Goal: Task Accomplishment & Management: Complete application form

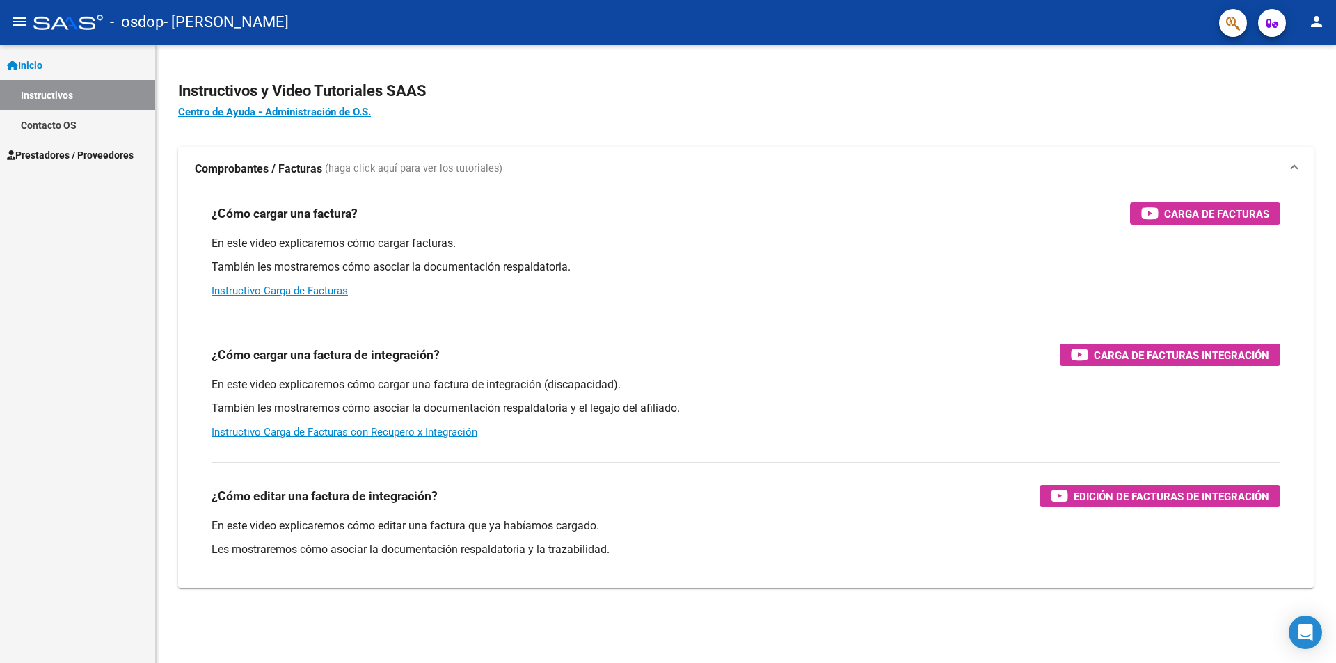
click at [53, 157] on span "Prestadores / Proveedores" at bounding box center [70, 154] width 127 height 15
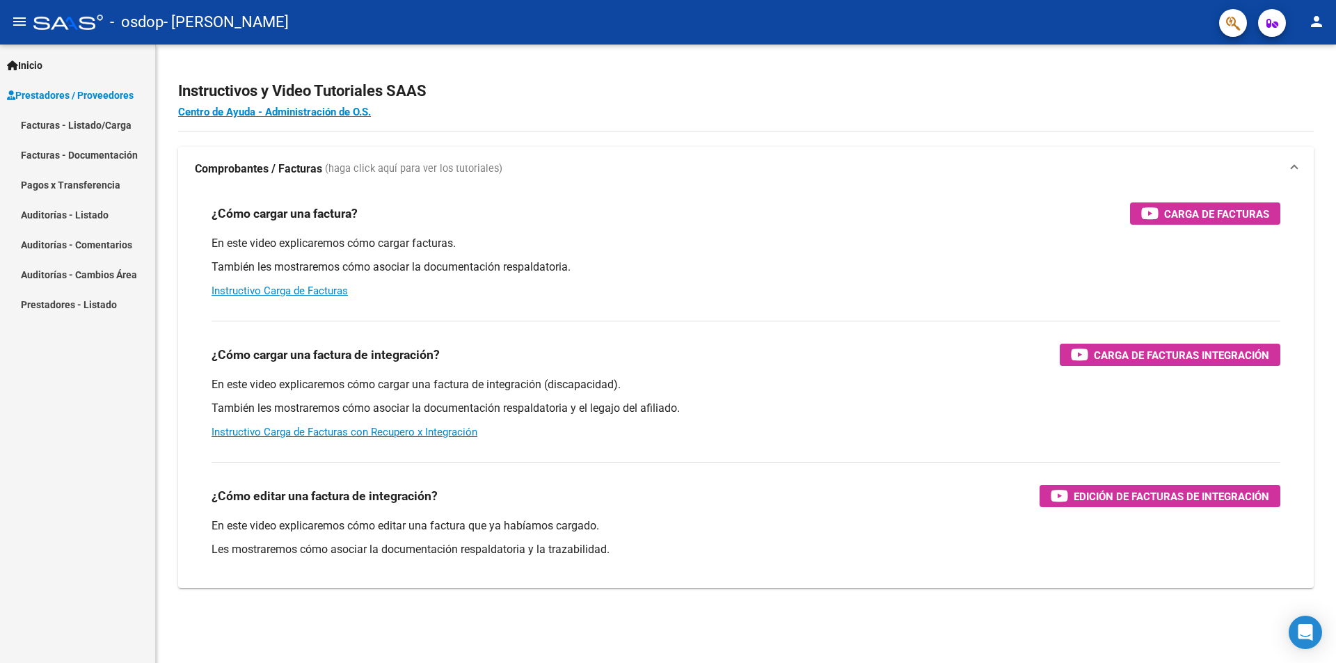
click at [72, 127] on link "Facturas - Listado/Carga" at bounding box center [77, 125] width 155 height 30
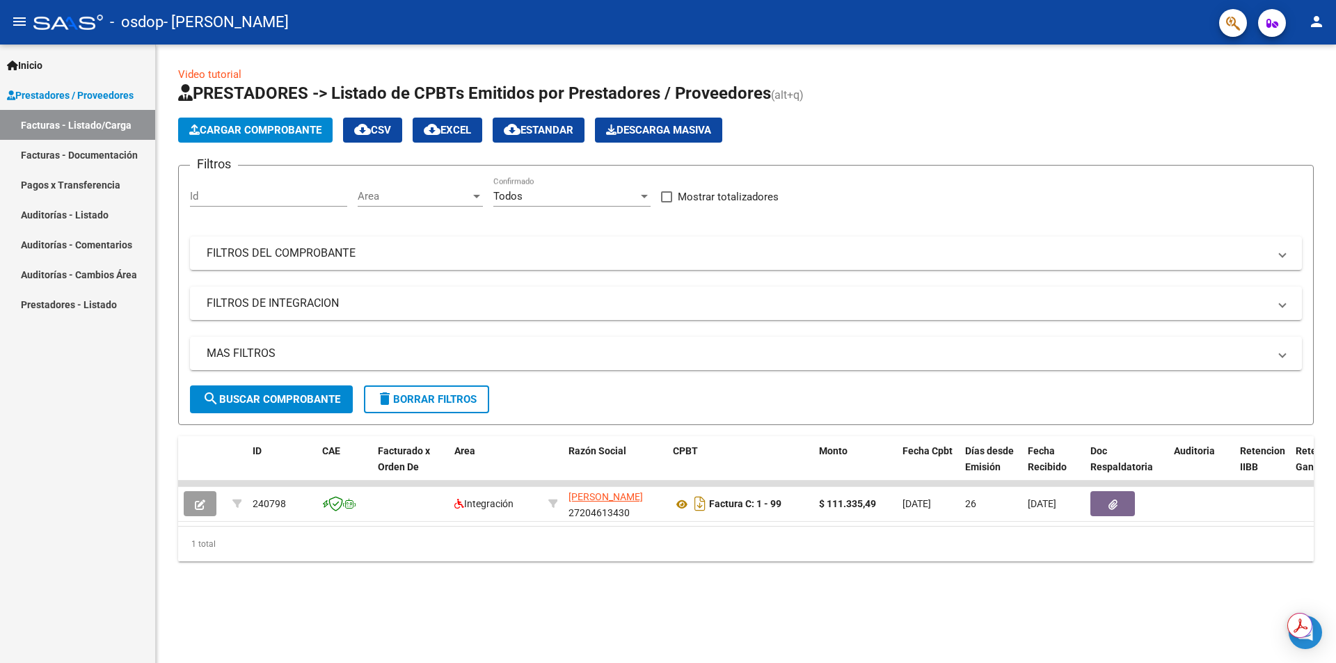
click at [221, 139] on button "Cargar Comprobante" at bounding box center [255, 130] width 154 height 25
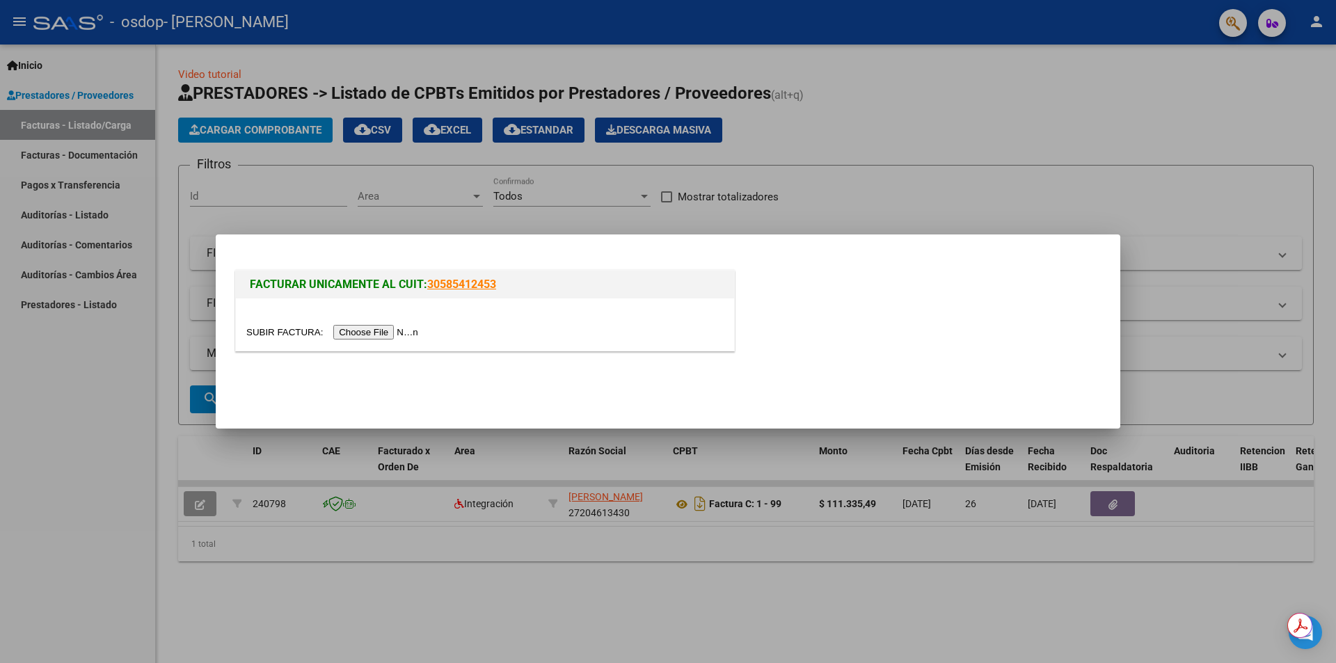
click at [381, 330] on input "file" at bounding box center [334, 332] width 176 height 15
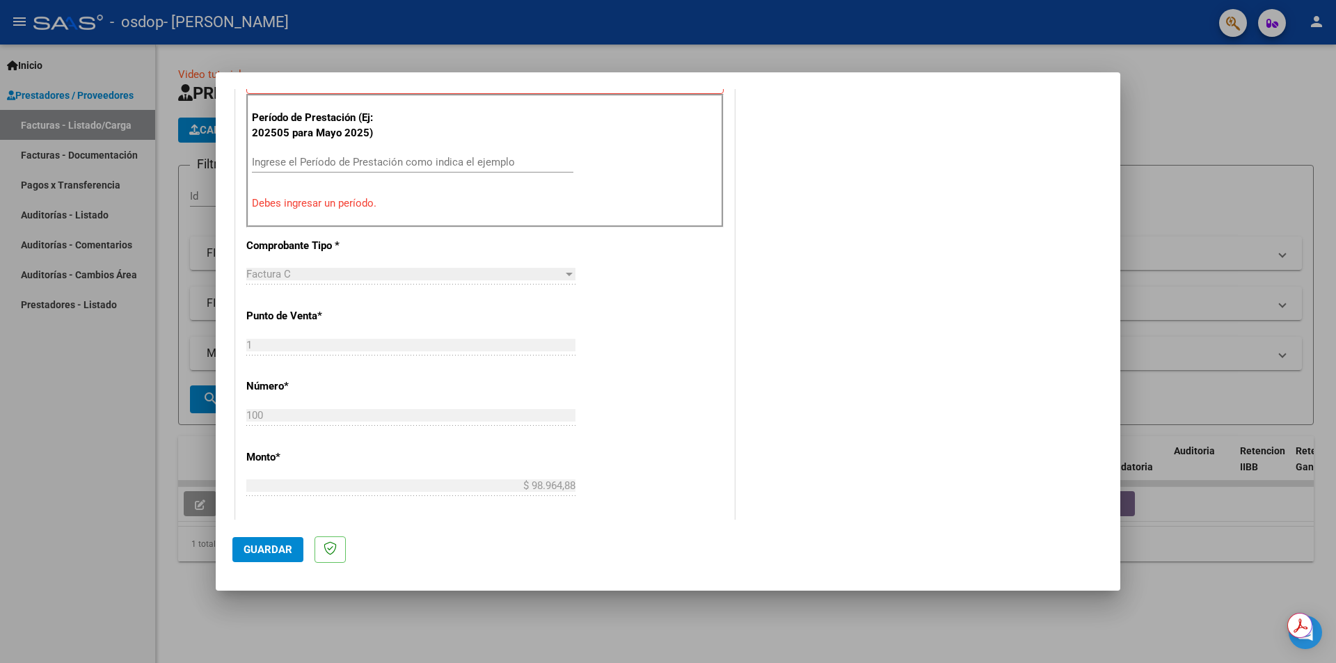
scroll to position [343, 0]
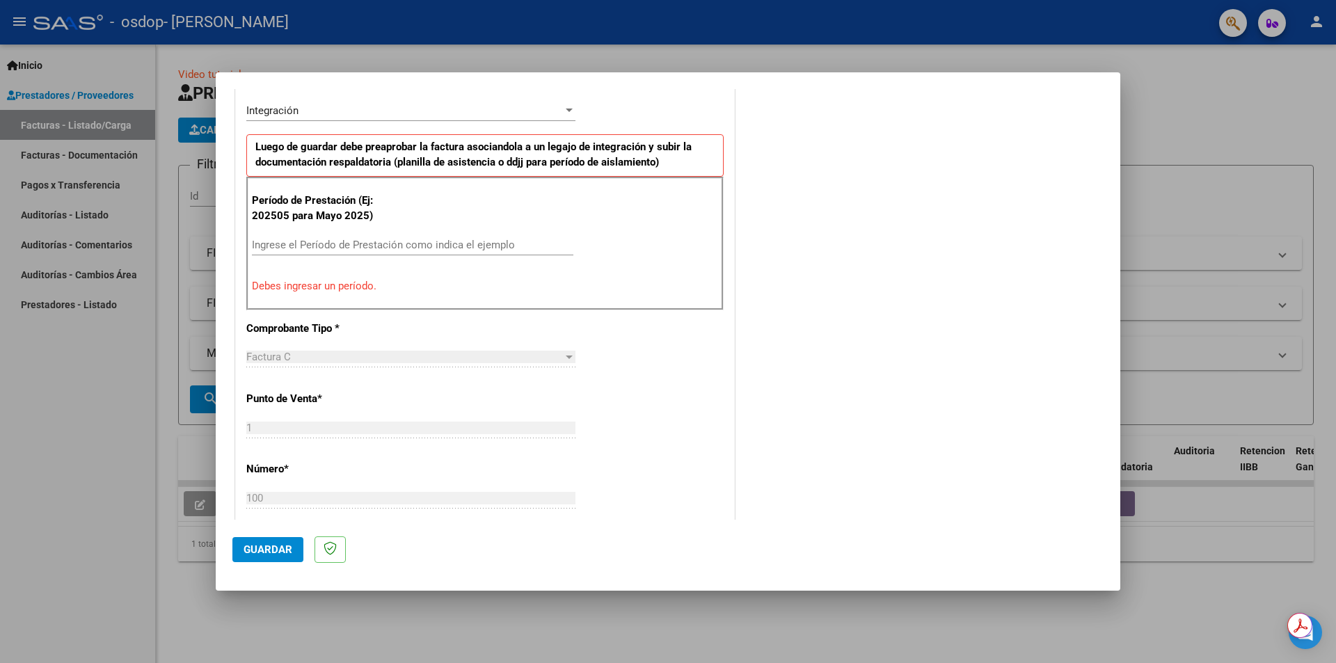
click at [404, 249] on input "Ingrese el Período de Prestación como indica el ejemplo" at bounding box center [412, 245] width 321 height 13
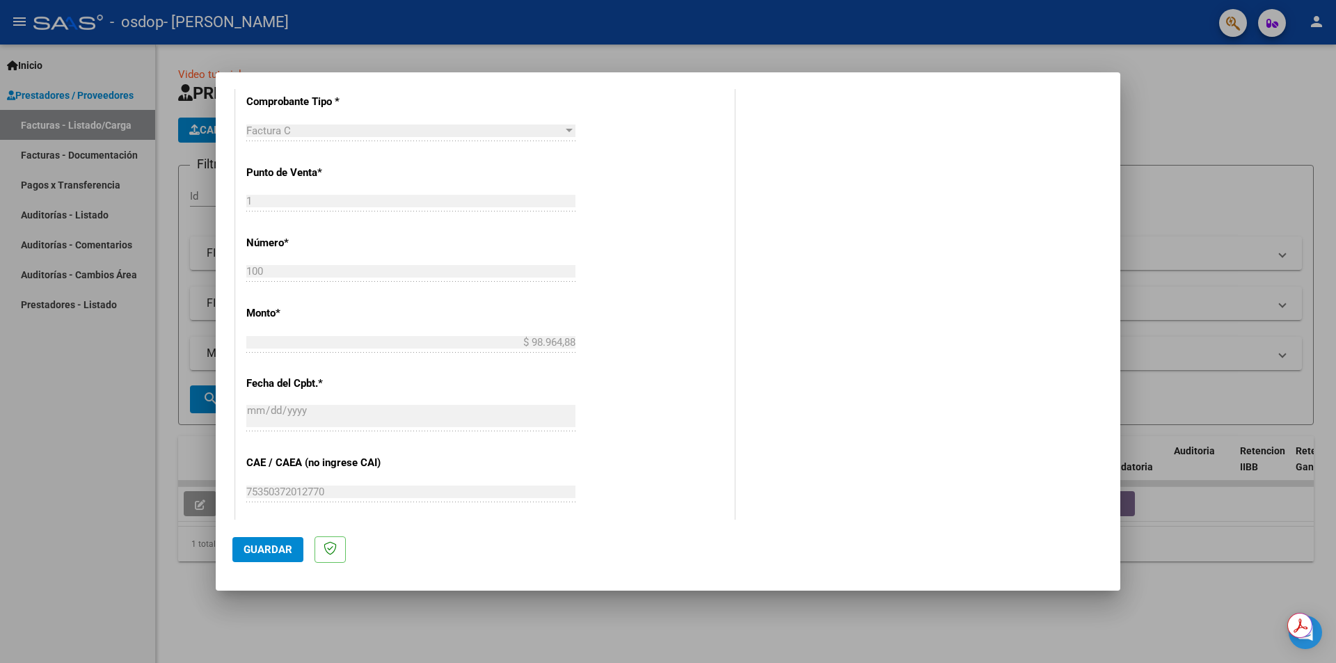
scroll to position [552, 0]
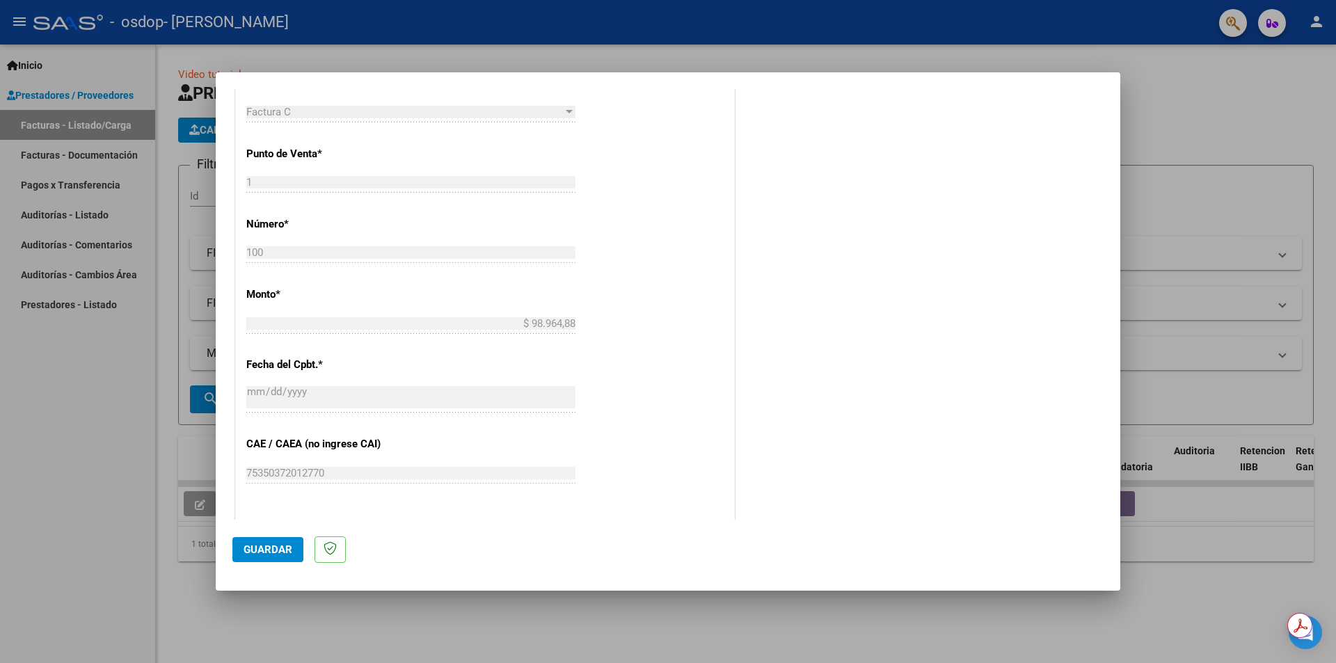
type input "202508"
click at [747, 233] on div "COMENTARIOS Comentarios del Prestador / Gerenciador:" at bounding box center [920, 157] width 366 height 1209
click at [662, 232] on div "CUIT * 27-20461343-0 Ingresar CUIT ANALISIS PRESTADOR [PERSON_NAME] ARCA Padrón…" at bounding box center [485, 234] width 498 height 1047
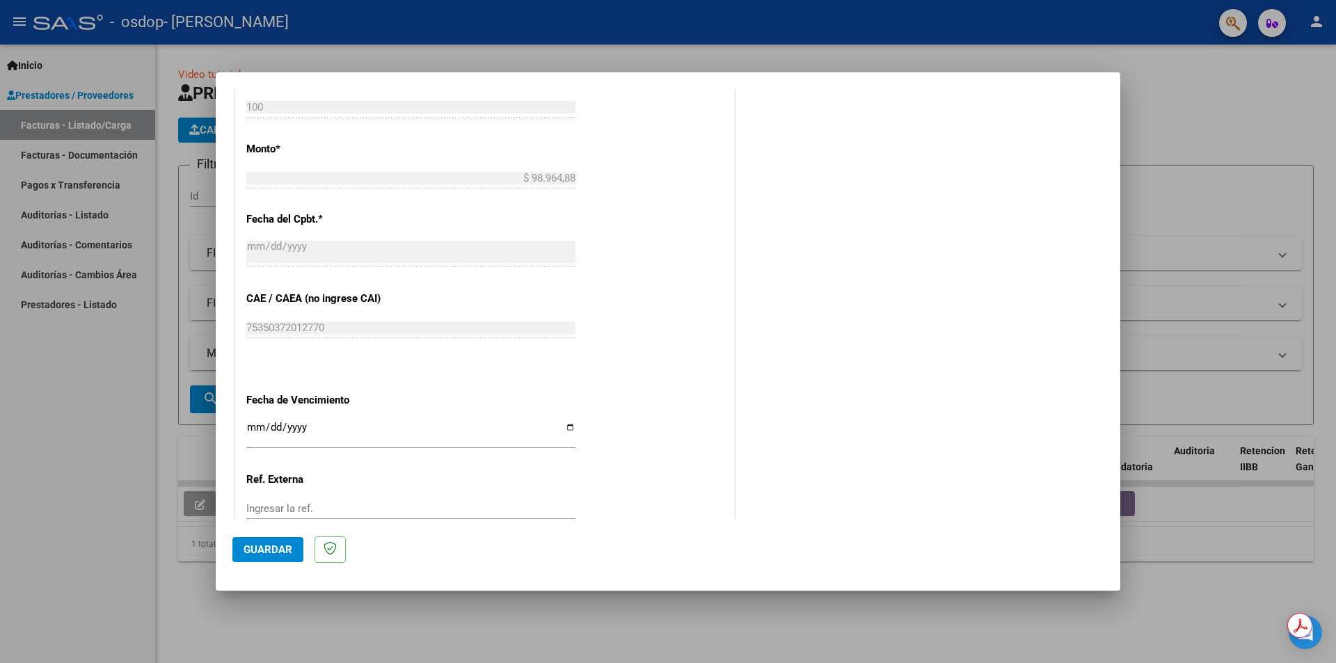
scroll to position [794, 0]
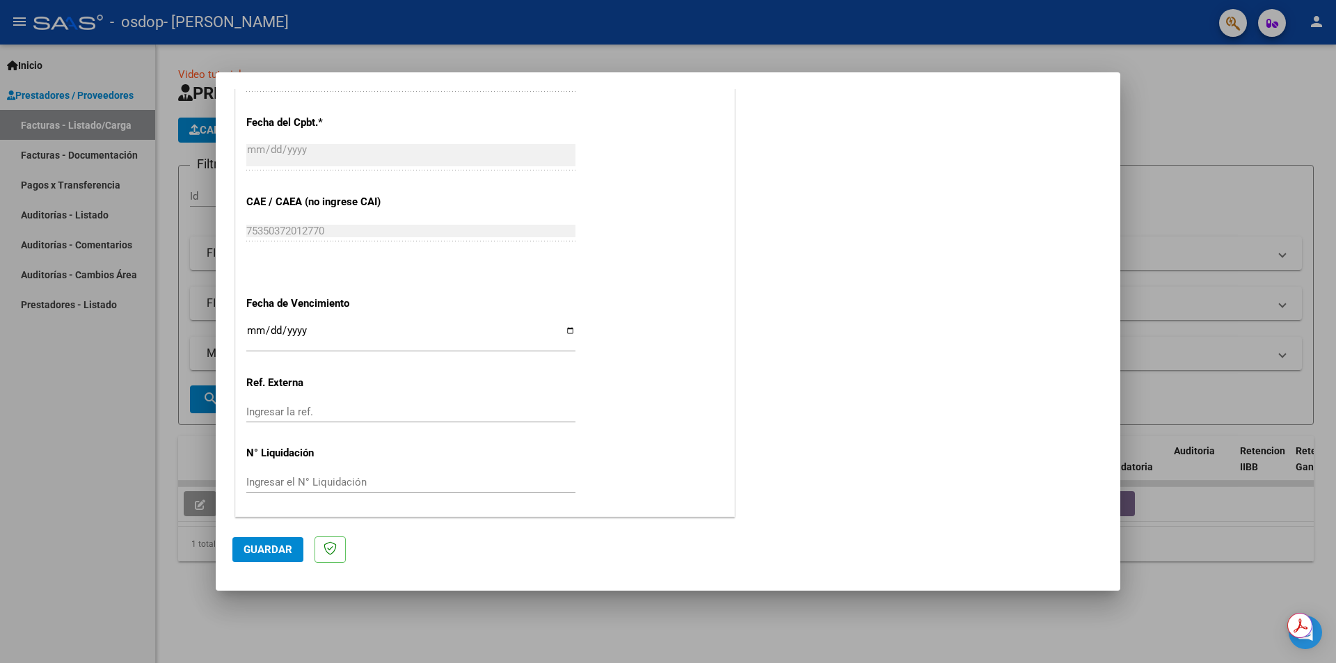
click at [269, 557] on button "Guardar" at bounding box center [267, 549] width 71 height 25
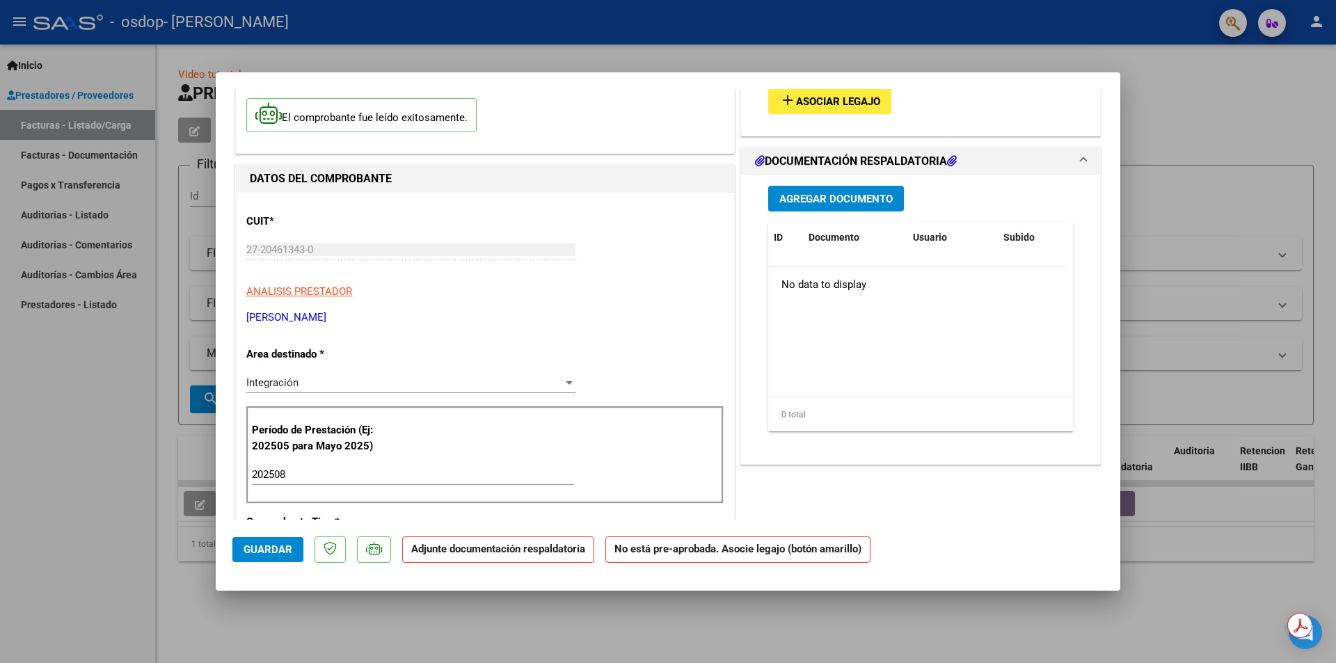
scroll to position [0, 0]
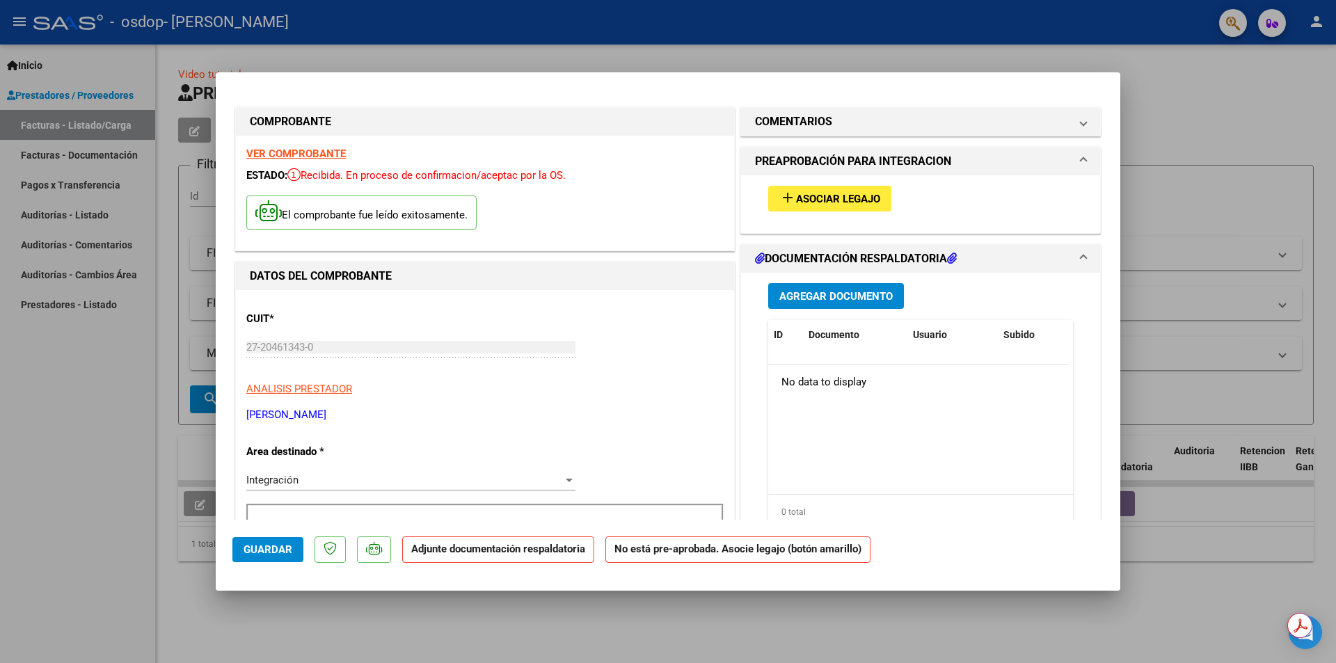
click at [796, 200] on span "Asociar Legajo" at bounding box center [838, 199] width 84 height 13
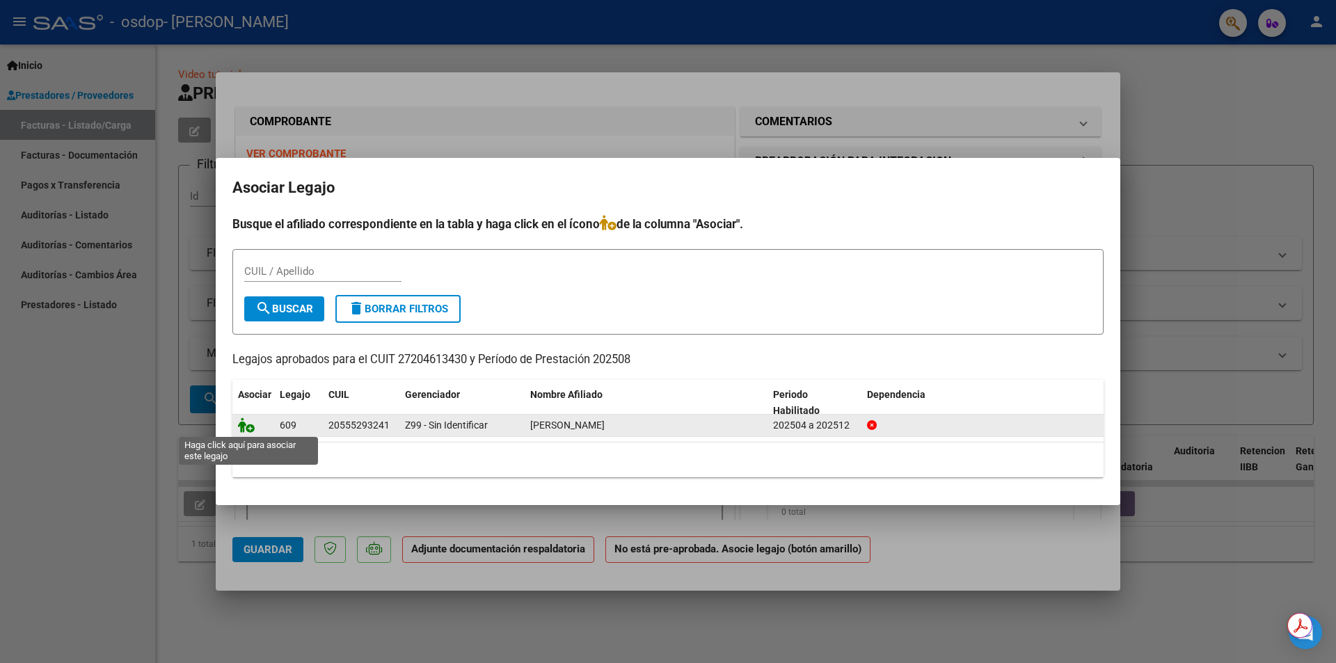
click at [248, 425] on icon at bounding box center [246, 424] width 17 height 15
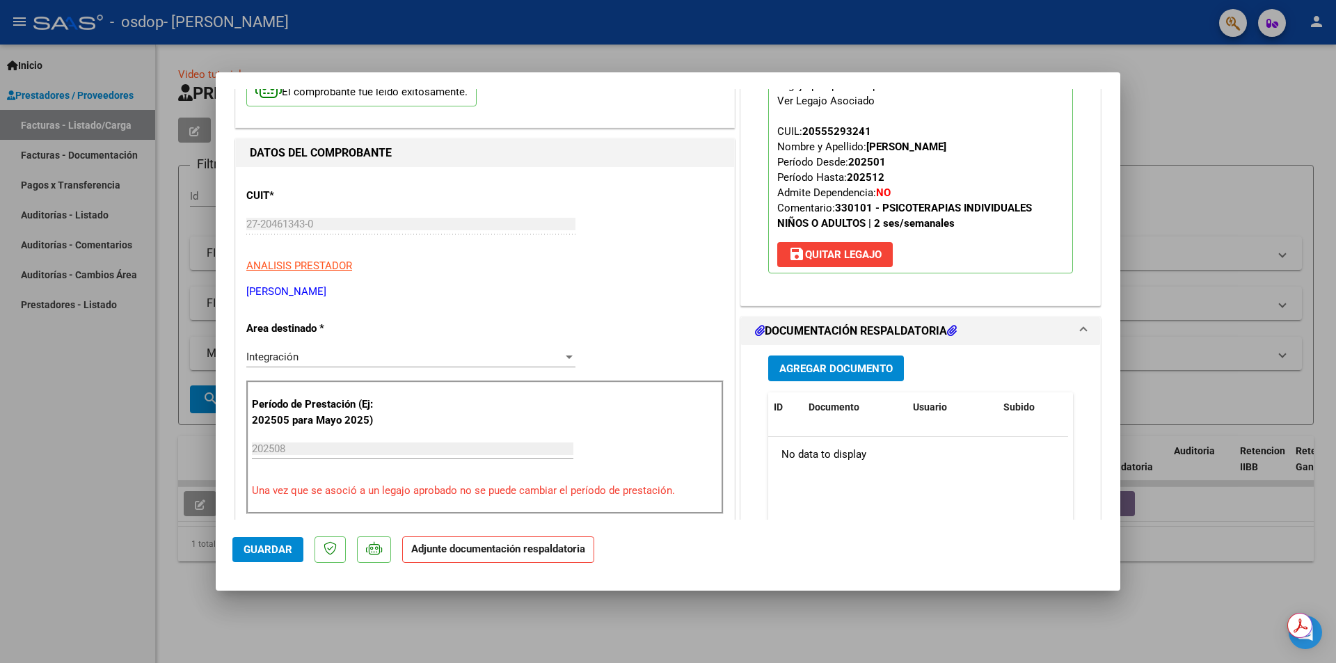
scroll to position [139, 0]
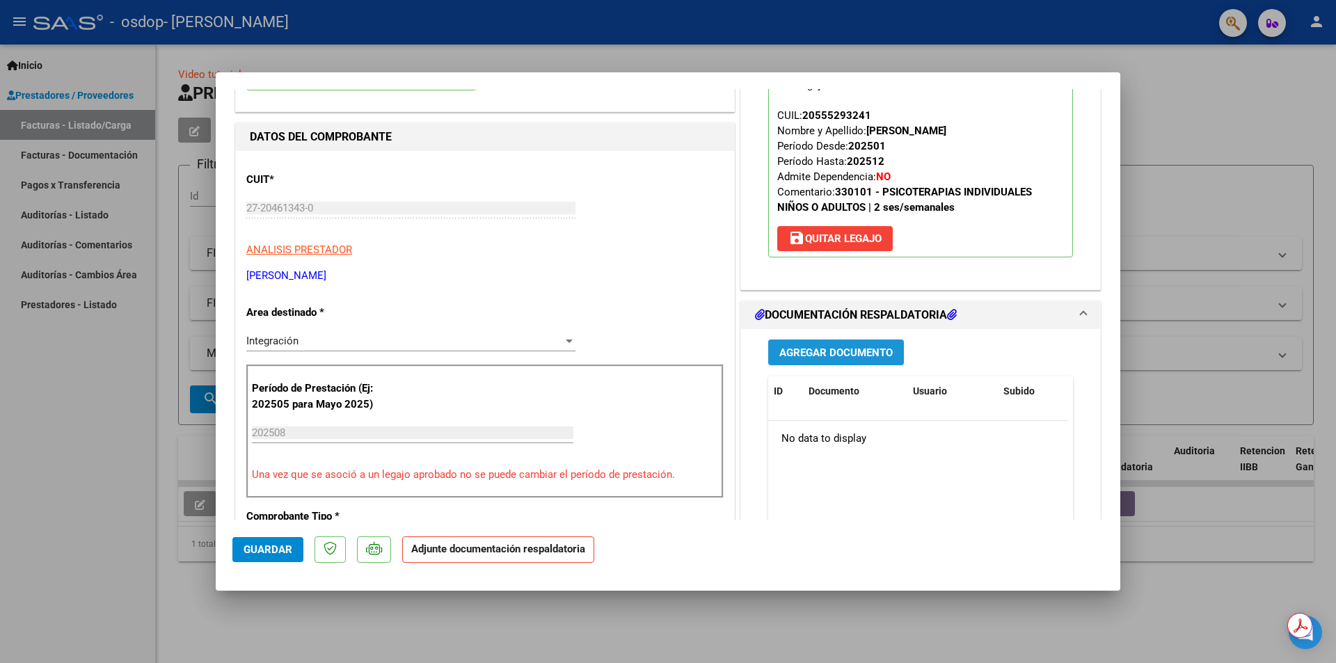
click at [840, 352] on span "Agregar Documento" at bounding box center [835, 352] width 113 height 13
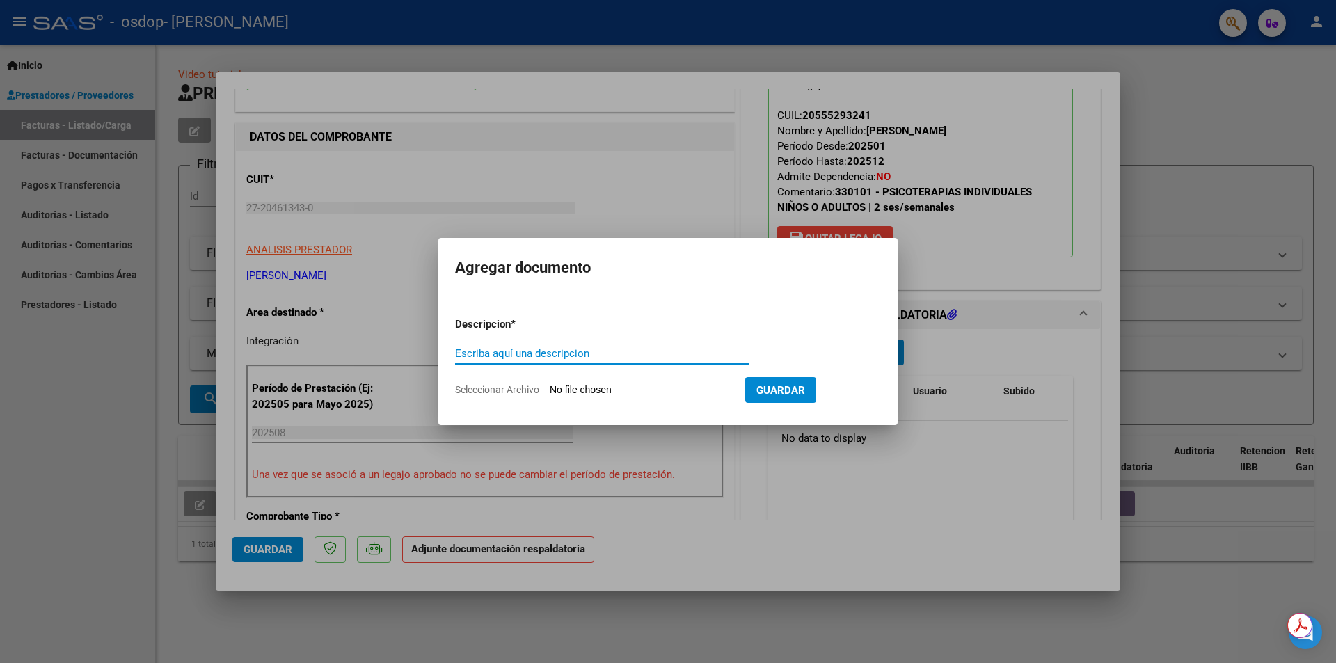
click at [612, 349] on input "Escriba aquí una descripcion" at bounding box center [602, 353] width 294 height 13
type input "aistencia"
click at [683, 391] on input "Seleccionar Archivo" at bounding box center [642, 390] width 184 height 13
type input "C:\fakepath\ASIST PS AGOSTO [PERSON_NAME].pdf"
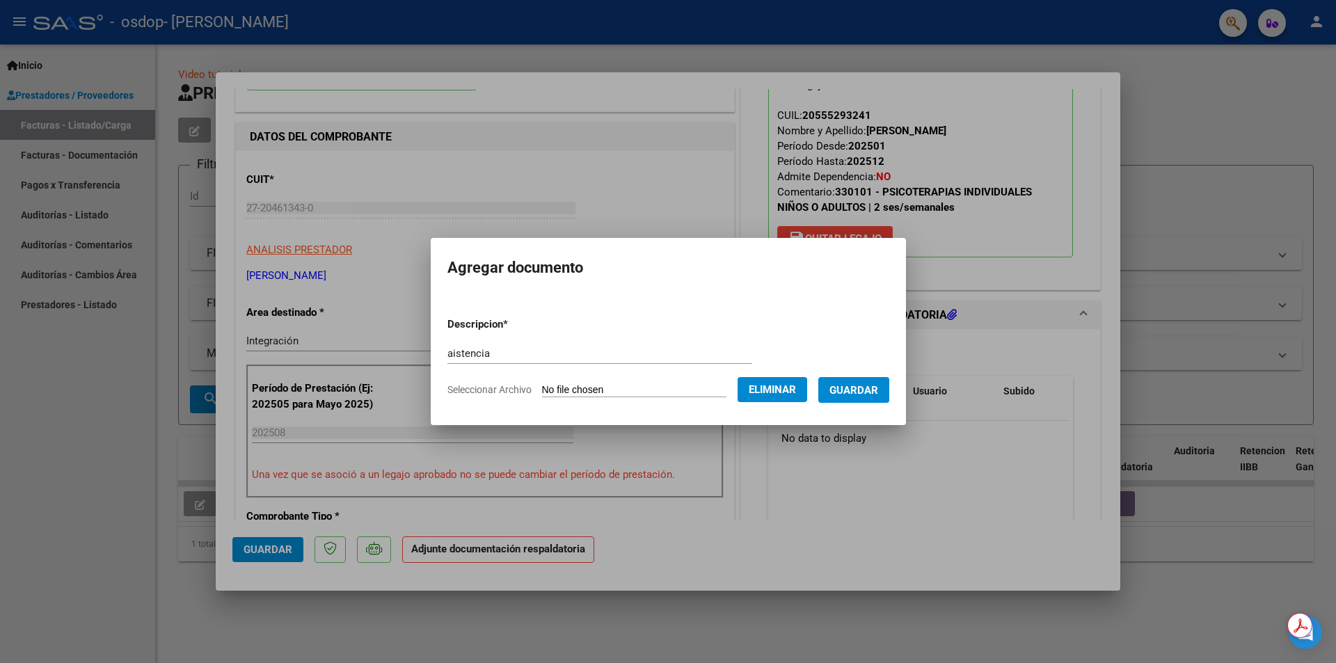
click at [875, 388] on span "Guardar" at bounding box center [853, 390] width 49 height 13
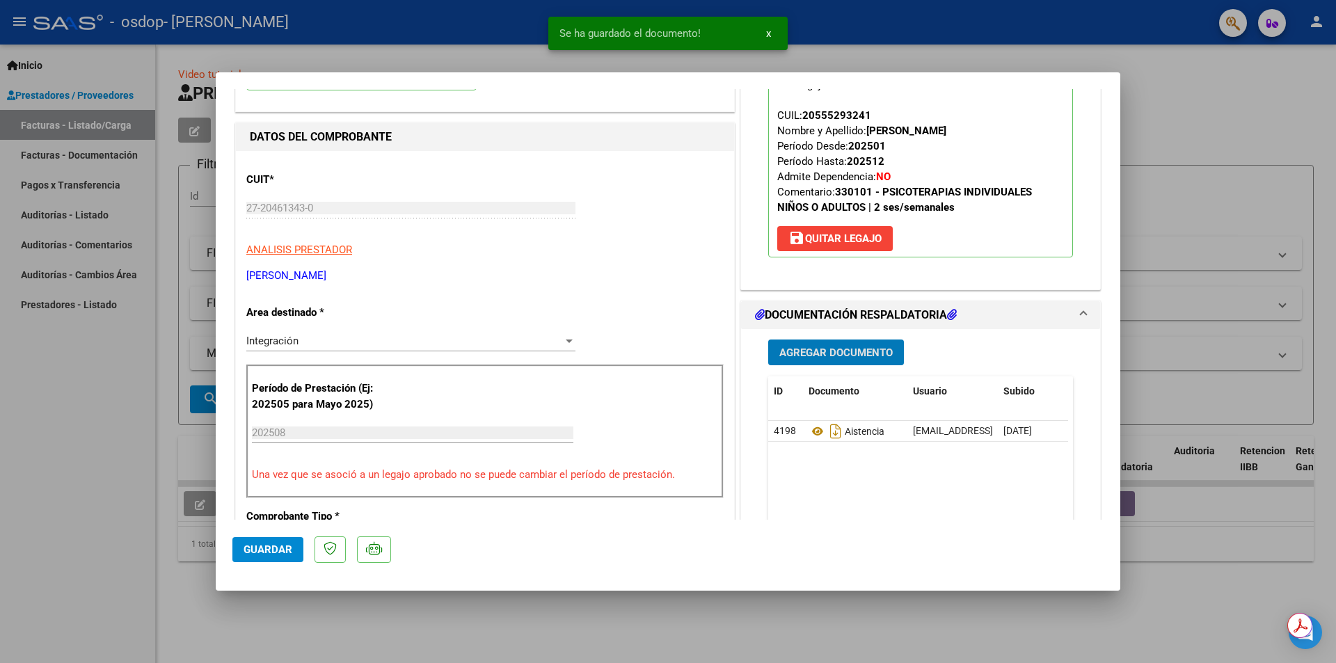
click at [859, 353] on span "Agregar Documento" at bounding box center [835, 352] width 113 height 13
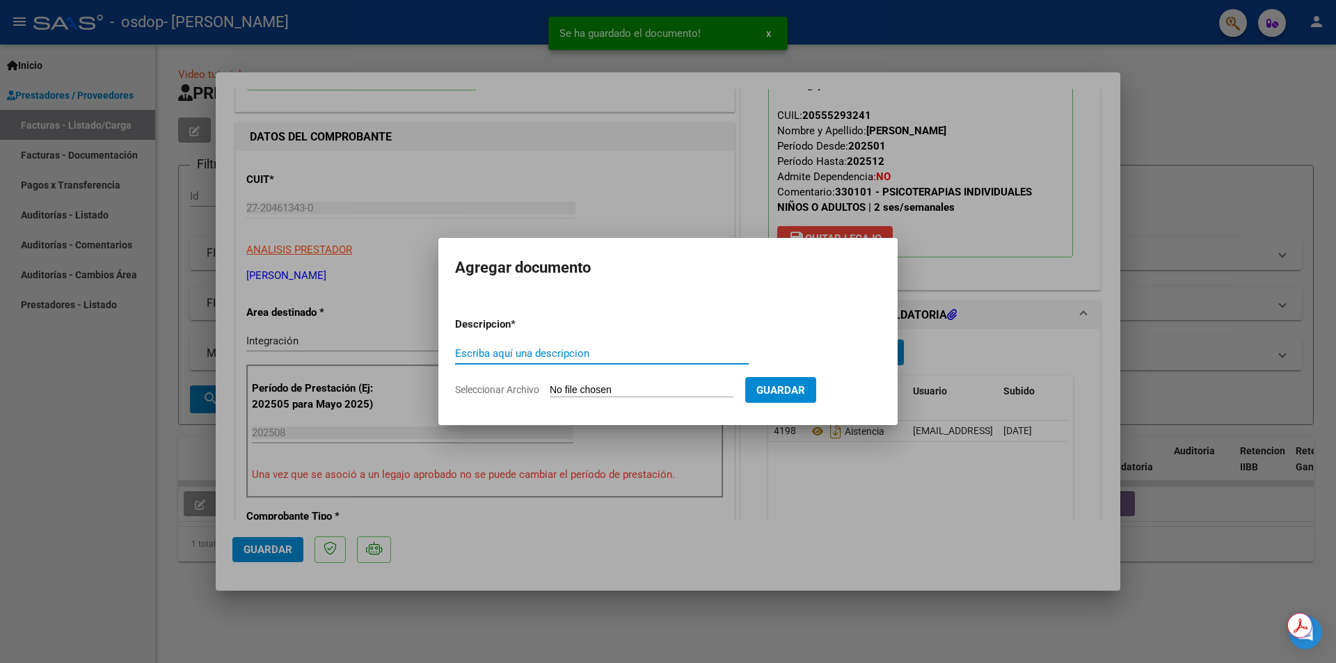
click at [667, 351] on input "Escriba aquí una descripcion" at bounding box center [602, 353] width 294 height 13
type input "autorizacion"
click at [647, 400] on form "Descripcion * autorizacion Escriba aquí una descripcion Seleccionar Archivo Gua…" at bounding box center [668, 357] width 426 height 102
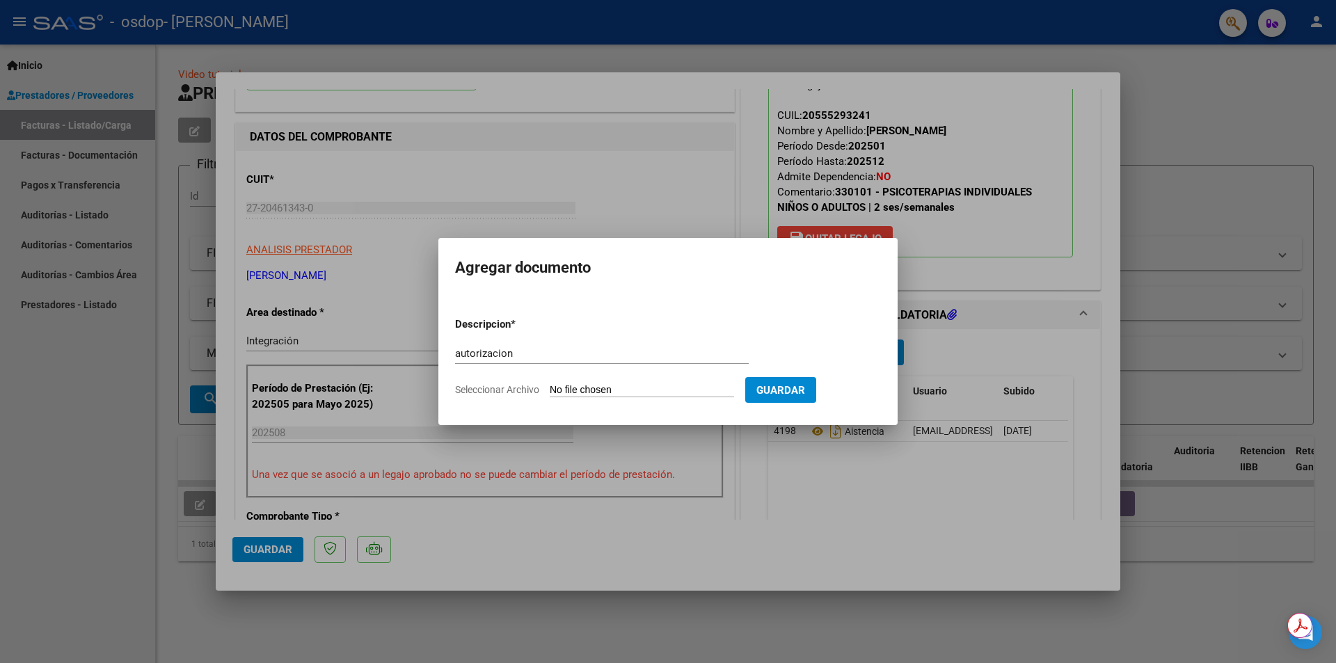
click at [644, 394] on input "Seleccionar Archivo" at bounding box center [642, 390] width 184 height 13
type input "C:\fakepath\[PERSON_NAME] TERAPIAS.pdf"
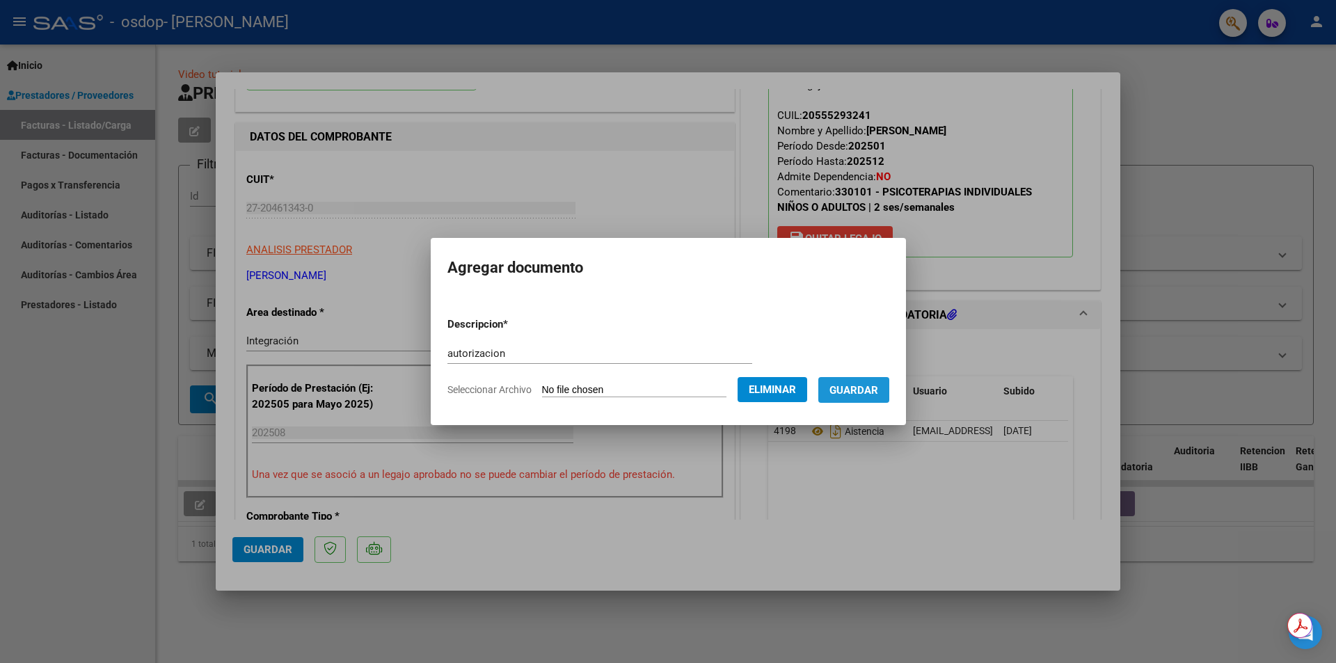
click at [878, 394] on span "Guardar" at bounding box center [853, 390] width 49 height 13
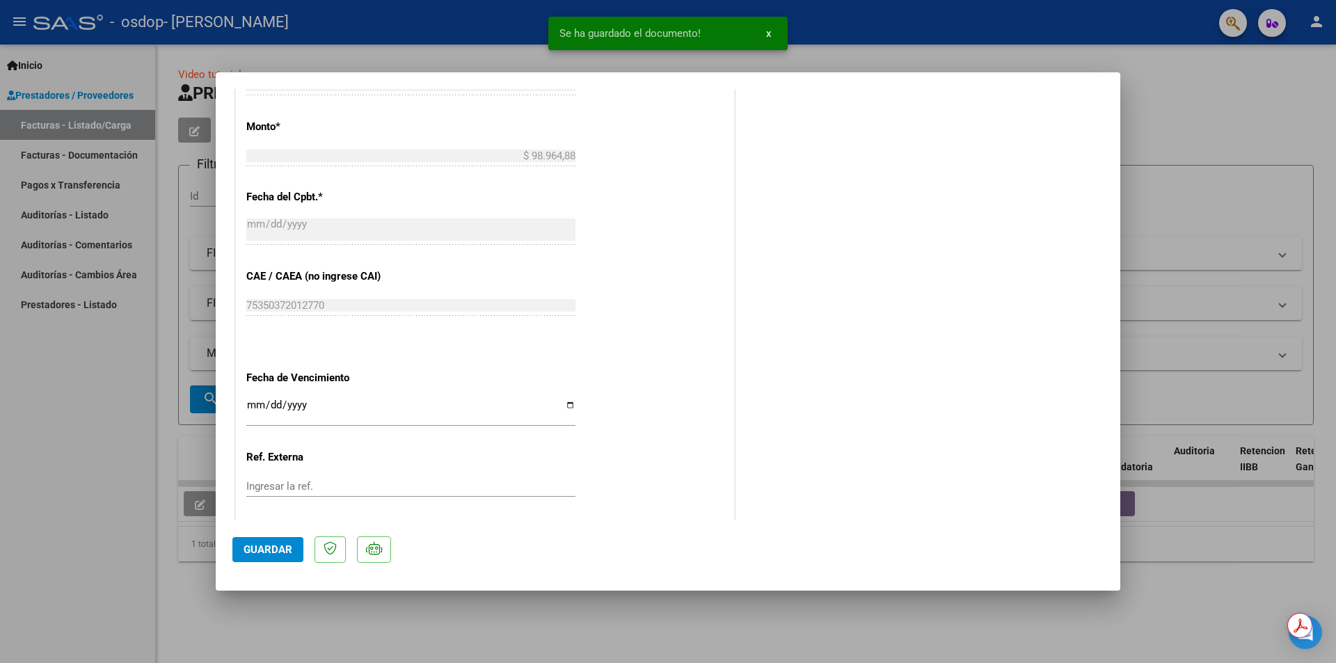
scroll to position [815, 0]
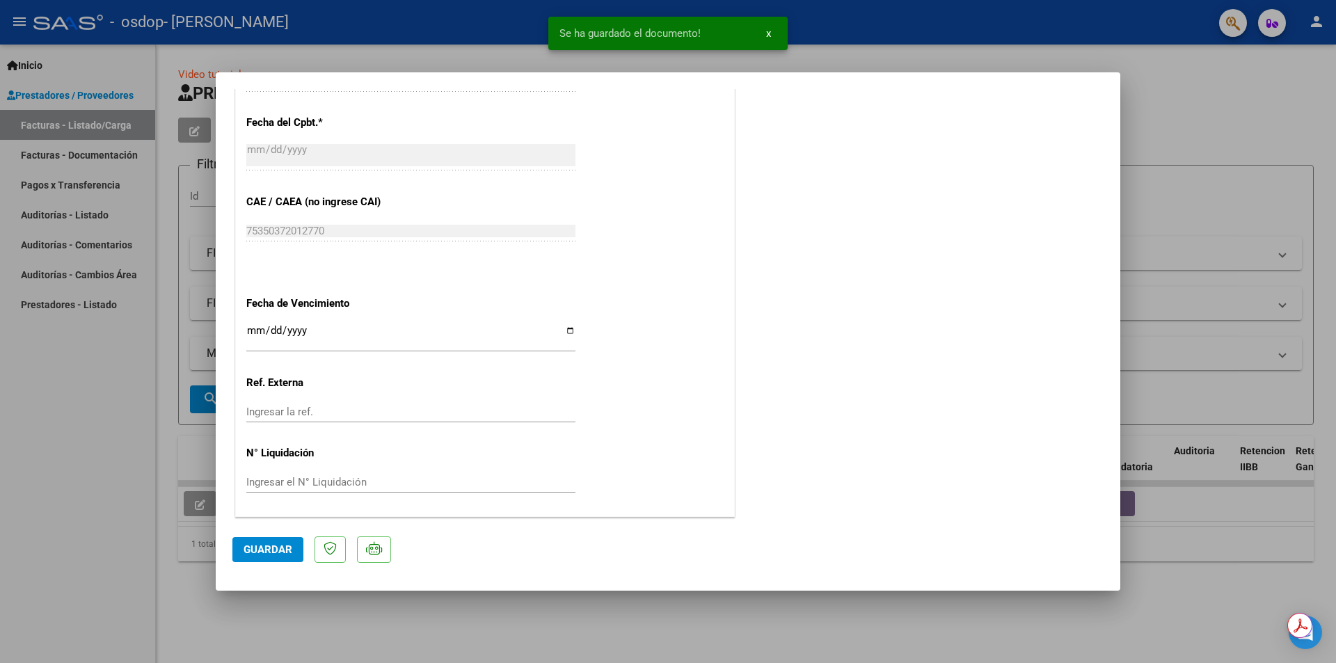
click at [287, 548] on span "Guardar" at bounding box center [268, 549] width 49 height 13
click at [768, 36] on span "x" at bounding box center [768, 33] width 5 height 13
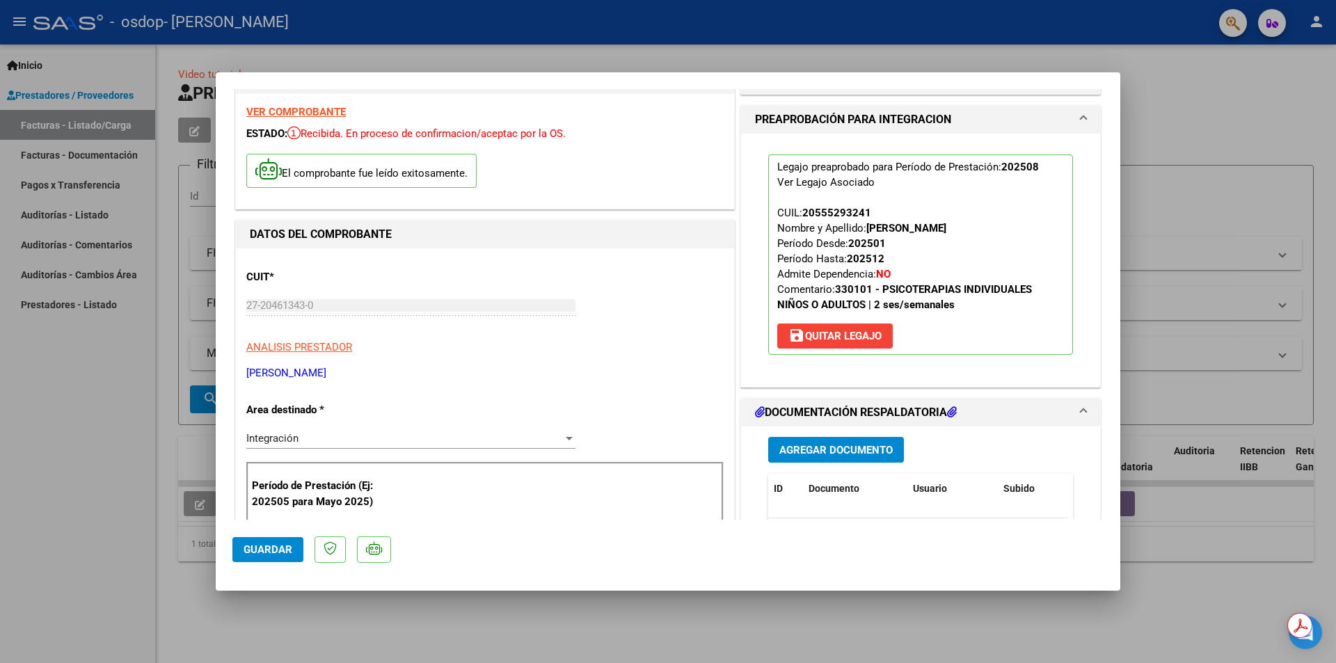
scroll to position [0, 0]
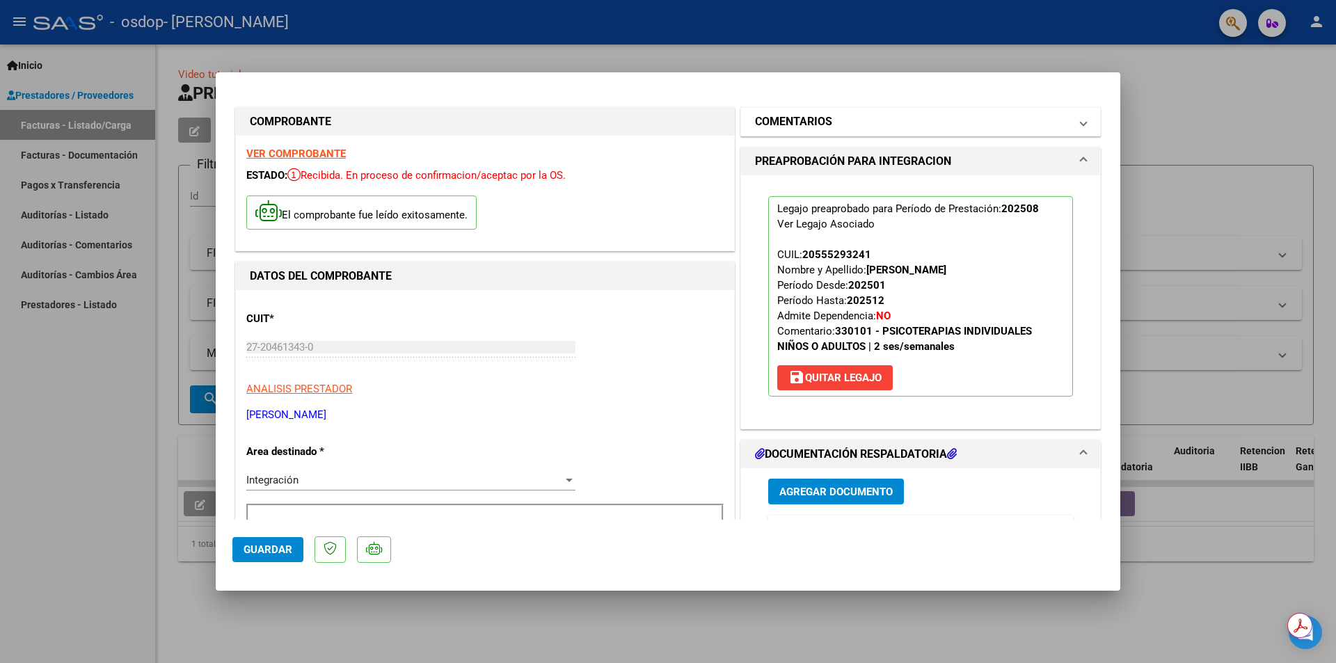
click at [945, 124] on mat-panel-title "COMENTARIOS" at bounding box center [912, 121] width 314 height 17
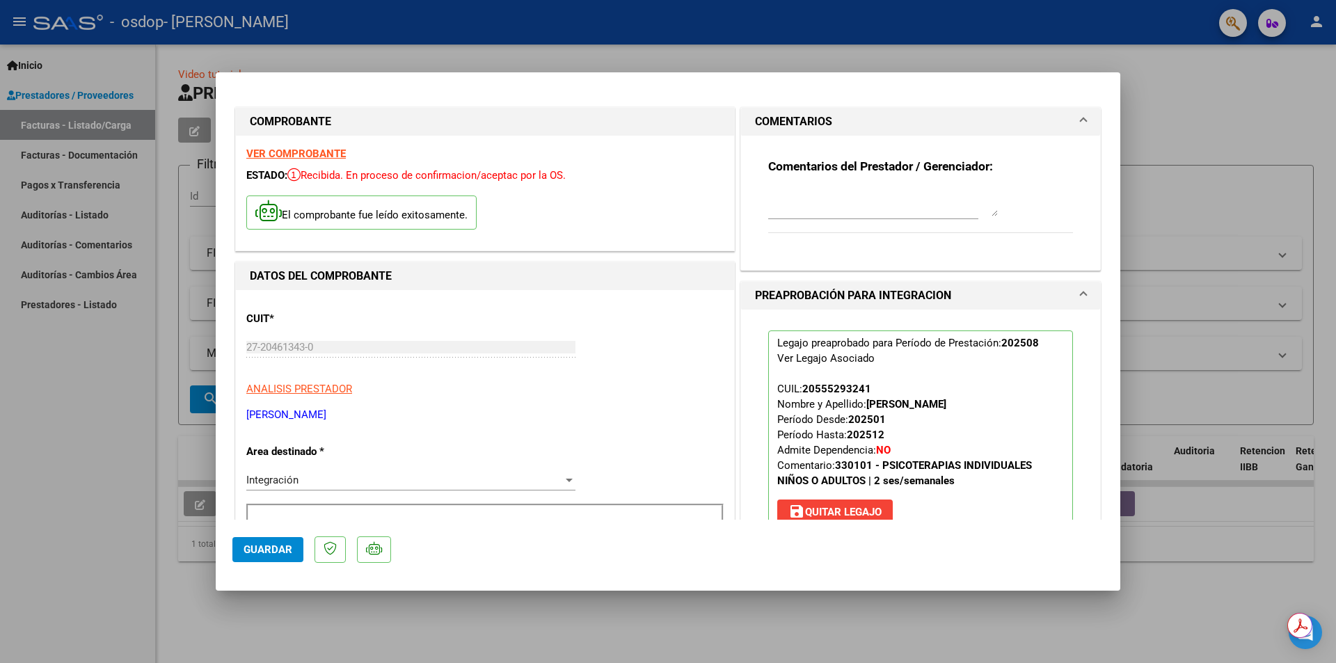
click at [945, 124] on mat-panel-title "COMENTARIOS" at bounding box center [912, 121] width 314 height 17
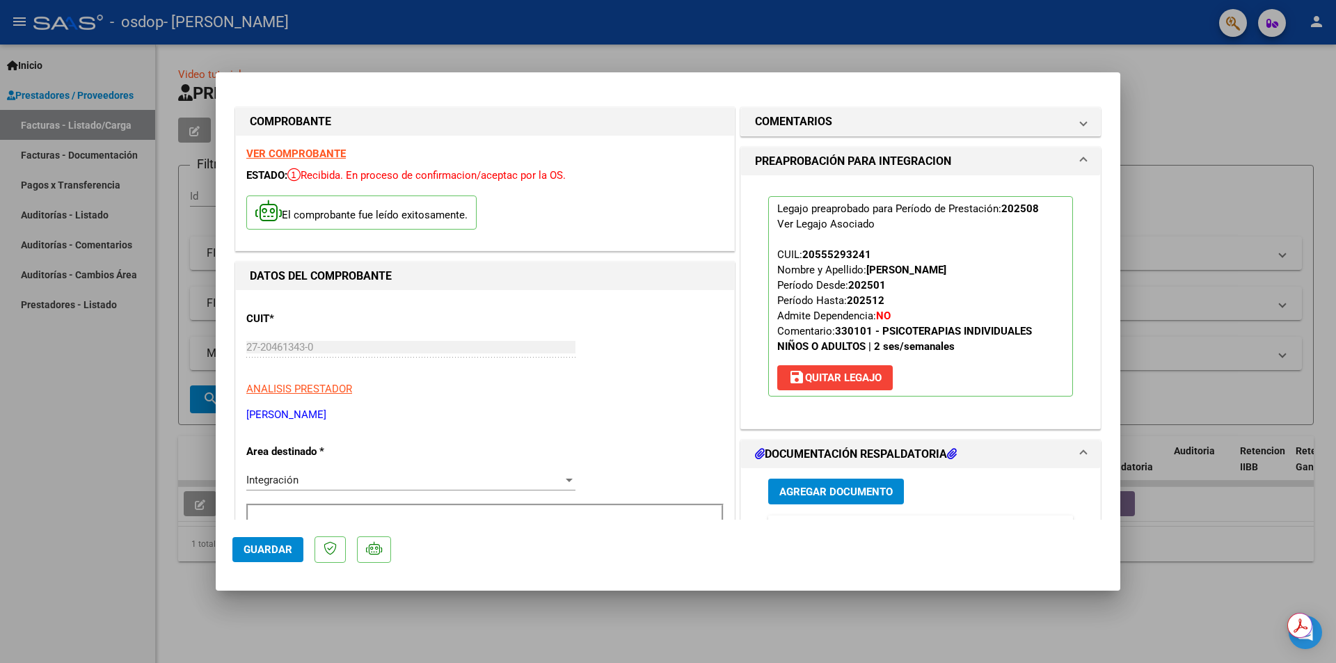
click at [959, 158] on mat-panel-title "PREAPROBACIÓN PARA INTEGRACION" at bounding box center [912, 161] width 314 height 17
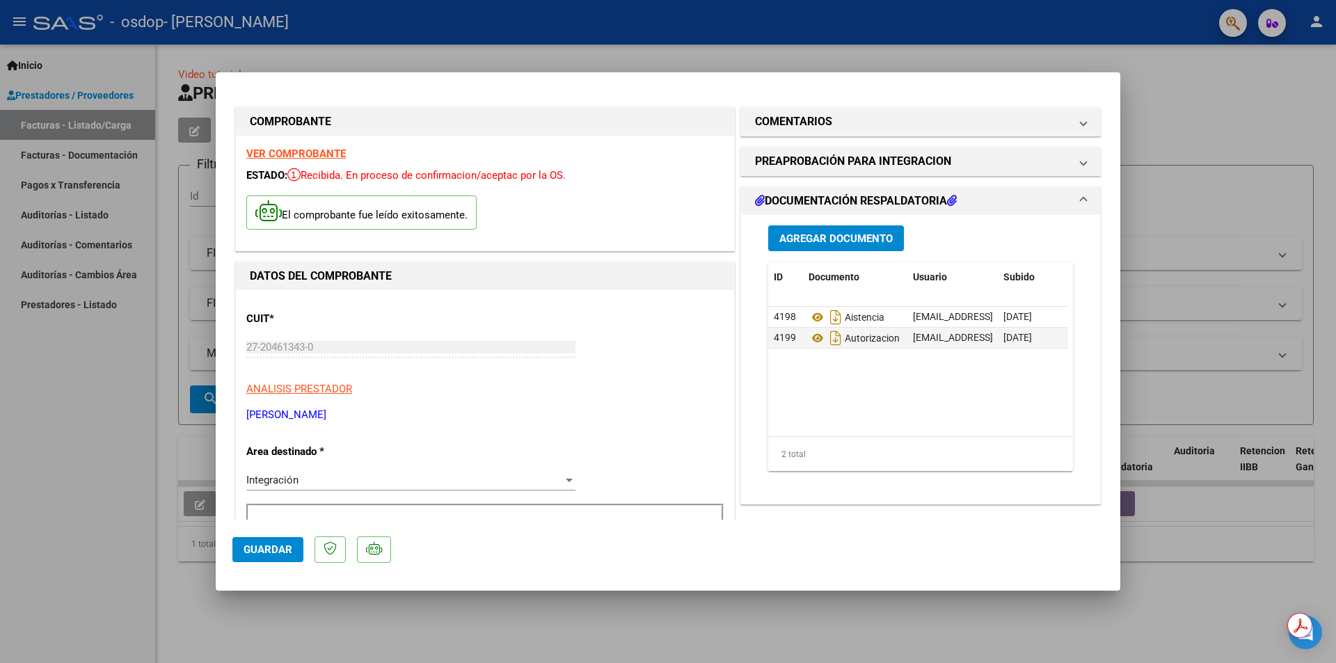
click at [1036, 191] on mat-expansion-panel-header "DOCUMENTACIÓN RESPALDATORIA" at bounding box center [920, 201] width 359 height 28
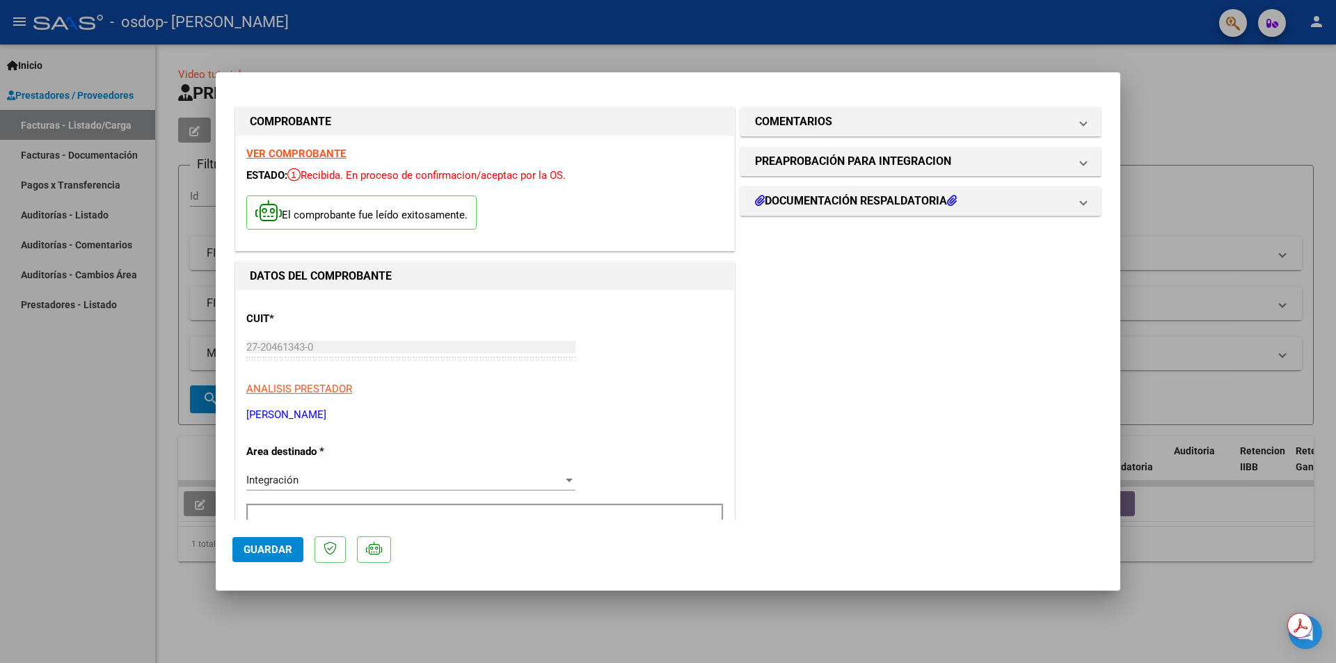
click at [479, 69] on div at bounding box center [668, 331] width 1336 height 663
type input "$ 0,00"
